Goal: Navigation & Orientation: Find specific page/section

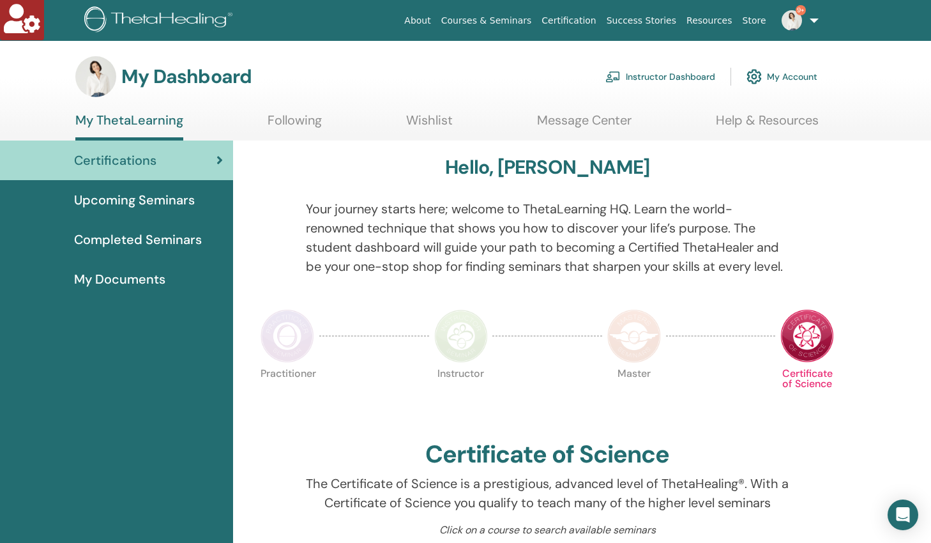
click at [668, 71] on link "Instructor Dashboard" at bounding box center [660, 77] width 110 height 28
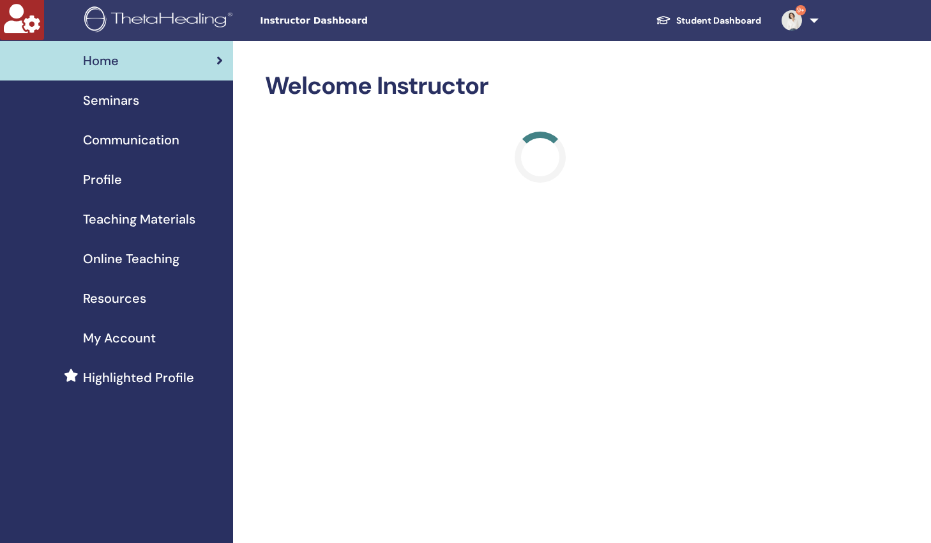
click at [133, 263] on span "Online Teaching" at bounding box center [131, 258] width 96 height 19
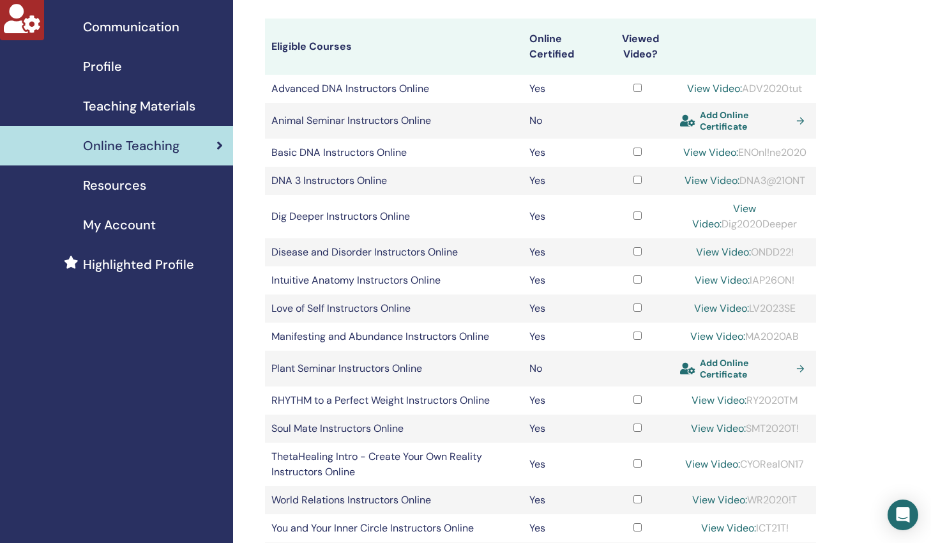
scroll to position [112, 0]
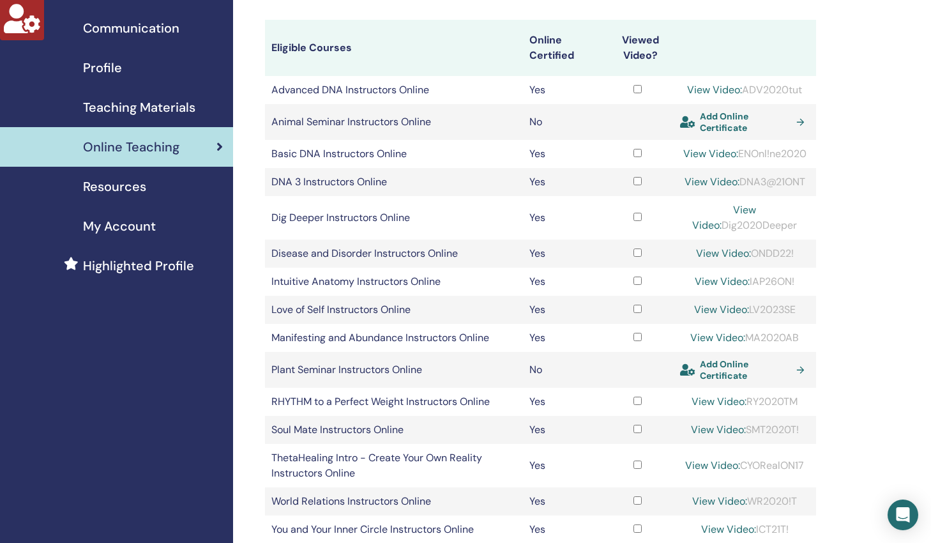
click at [125, 104] on span "Teaching Materials" at bounding box center [139, 107] width 112 height 19
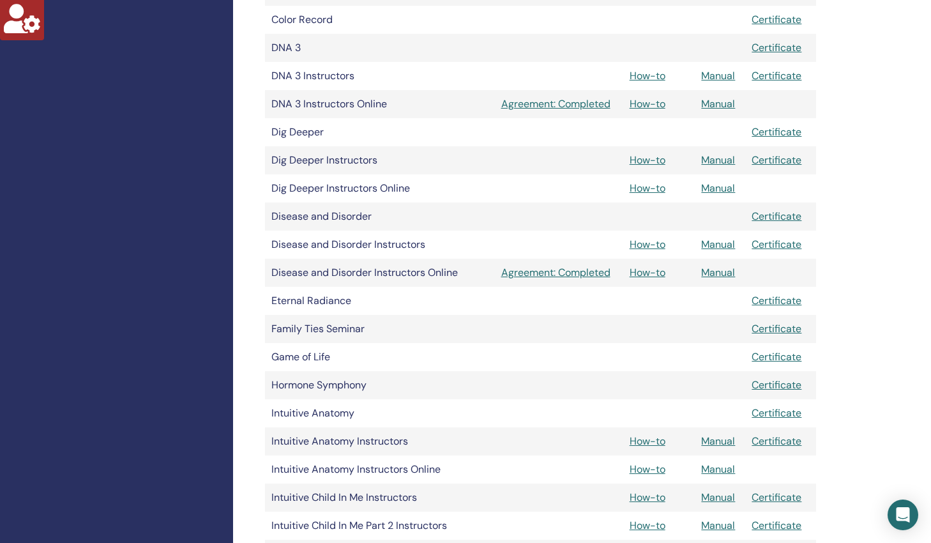
scroll to position [557, 0]
